Goal: Transaction & Acquisition: Purchase product/service

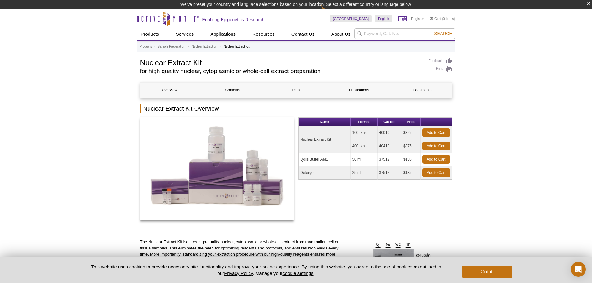
click at [405, 18] on link "Login" at bounding box center [402, 18] width 8 height 4
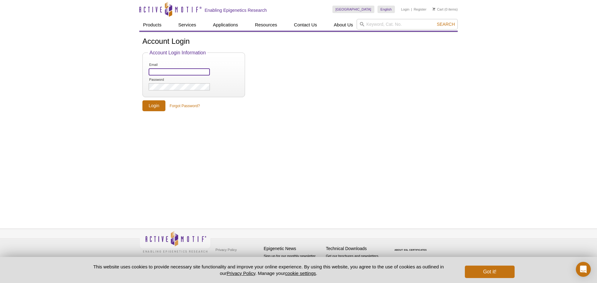
click at [159, 70] on input "Email" at bounding box center [179, 71] width 61 height 7
paste input "[EMAIL_ADDRESS][DOMAIN_NAME]"
type input "[EMAIL_ADDRESS][DOMAIN_NAME]"
click at [152, 108] on input "Login" at bounding box center [153, 105] width 23 height 11
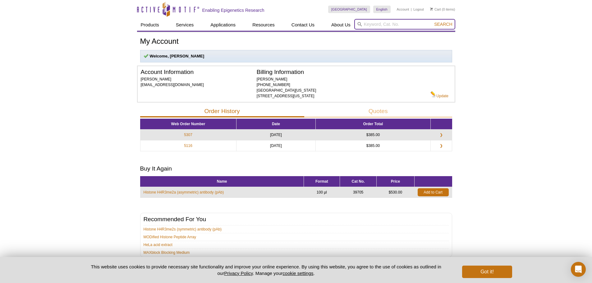
click at [370, 24] on input "search" at bounding box center [404, 24] width 101 height 11
paste input "40010"
type input "40010"
click at [432, 21] on button "Search" at bounding box center [443, 24] width 22 height 6
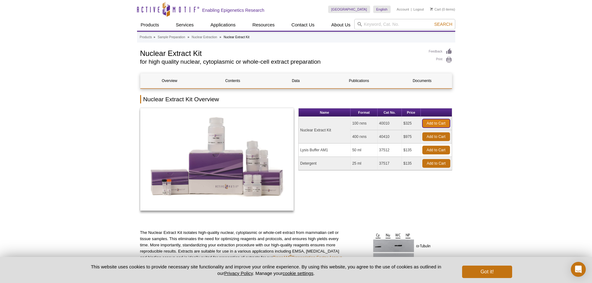
click at [427, 121] on link "Add to Cart" at bounding box center [436, 123] width 28 height 9
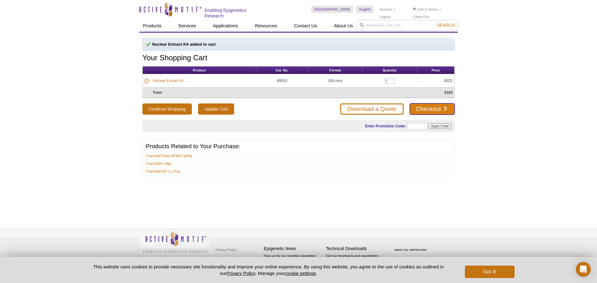
click at [417, 109] on link "Checkout" at bounding box center [432, 108] width 45 height 11
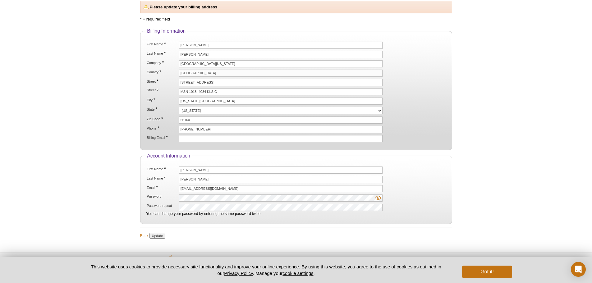
scroll to position [73, 0]
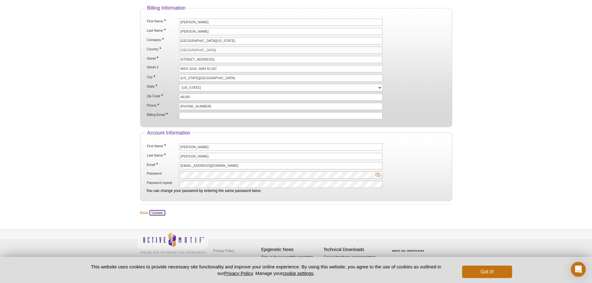
click at [163, 214] on input "Update" at bounding box center [157, 213] width 16 height 6
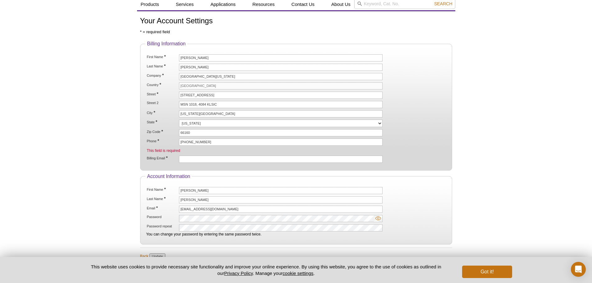
scroll to position [41, 0]
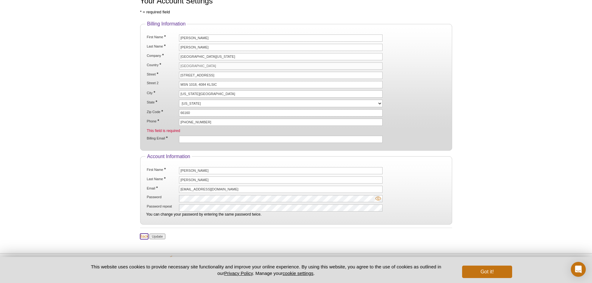
click at [142, 234] on link "Back" at bounding box center [144, 237] width 8 height 6
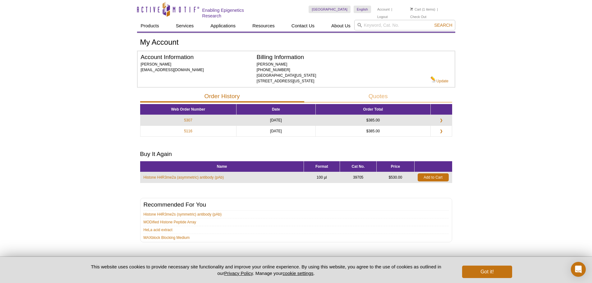
click at [427, 9] on li "Cart (1 items)" at bounding box center [422, 9] width 25 height 7
click at [426, 15] on link "Check Out" at bounding box center [418, 17] width 16 height 4
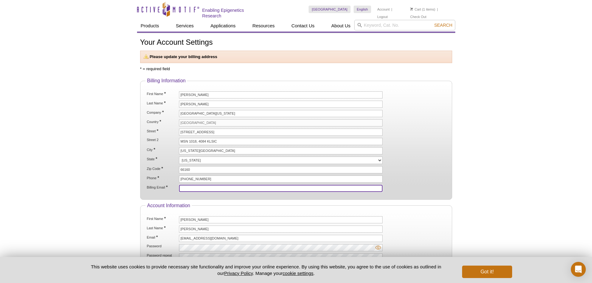
click at [186, 188] on input "Billing Email *" at bounding box center [281, 188] width 204 height 7
paste input "Active Motif"
type input "Active Motif"
drag, startPoint x: 198, startPoint y: 188, endPoint x: 178, endPoint y: 190, distance: 20.0
click at [180, 190] on input "Active Motif" at bounding box center [281, 188] width 204 height 7
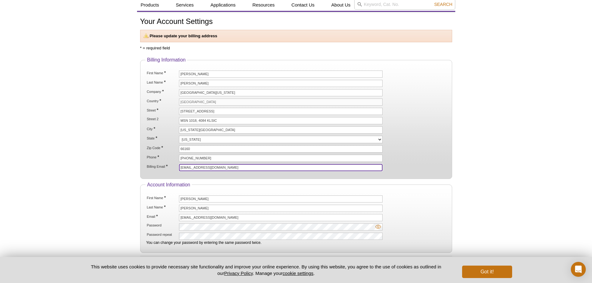
scroll to position [73, 0]
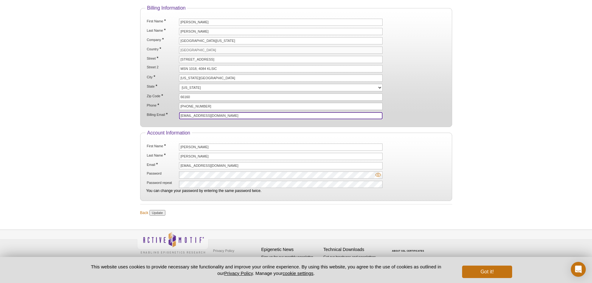
type input "[EMAIL_ADDRESS][DOMAIN_NAME]"
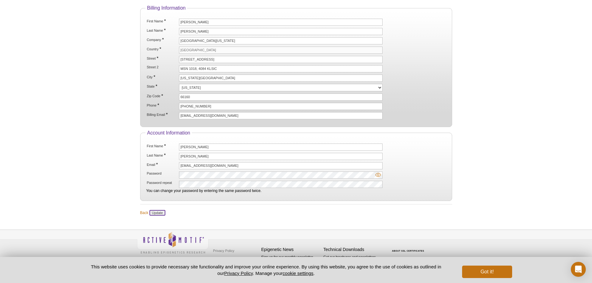
click at [159, 212] on input "Update" at bounding box center [157, 213] width 16 height 6
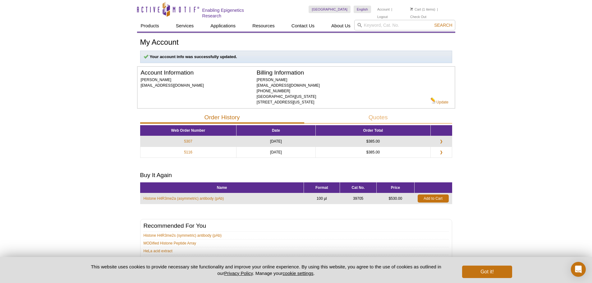
click at [422, 11] on li "Cart (1 items)" at bounding box center [422, 9] width 25 height 7
click at [420, 9] on link "Cart" at bounding box center [415, 9] width 11 height 4
